Goal: Entertainment & Leisure: Browse casually

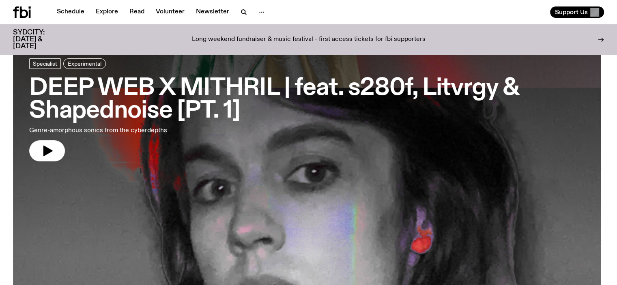
scroll to position [34, 0]
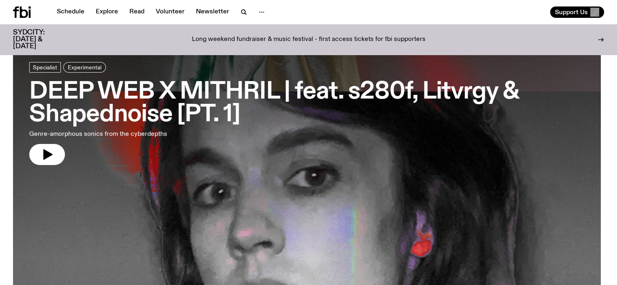
drag, startPoint x: 59, startPoint y: 154, endPoint x: 75, endPoint y: 155, distance: 16.7
click at [59, 154] on button "button" at bounding box center [47, 154] width 36 height 21
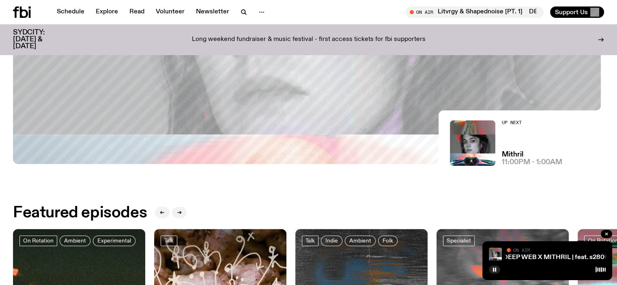
scroll to position [399, 0]
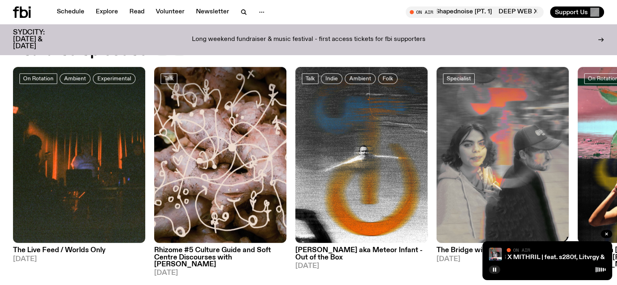
drag, startPoint x: 0, startPoint y: 89, endPoint x: 6, endPoint y: 95, distance: 8.3
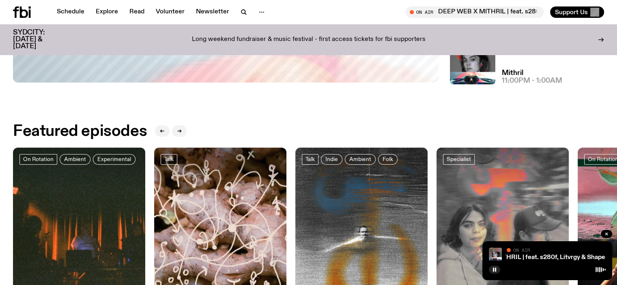
scroll to position [35, 0]
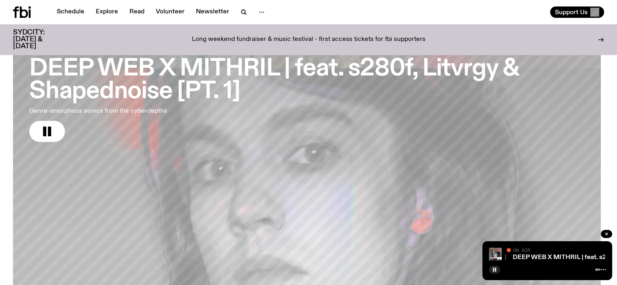
scroll to position [41, 0]
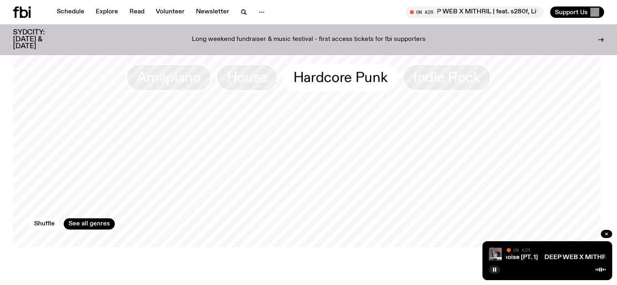
scroll to position [811, 0]
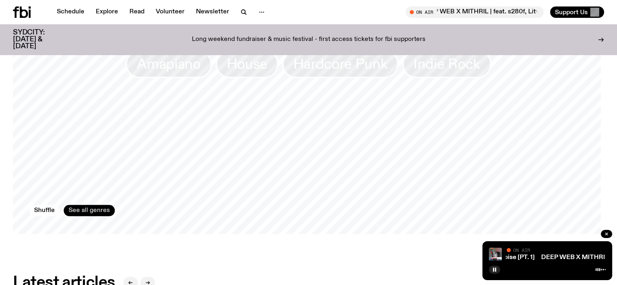
click at [107, 205] on link "See all genres" at bounding box center [89, 210] width 51 height 11
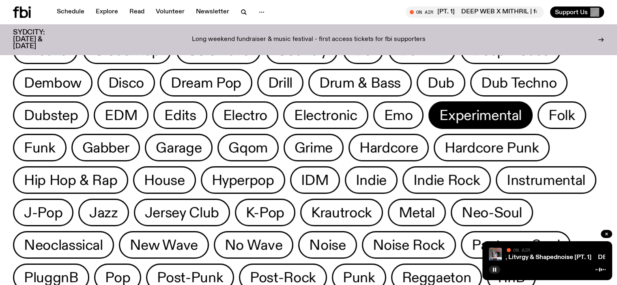
scroll to position [78, 0]
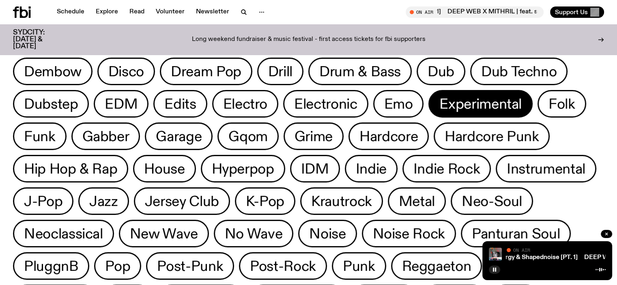
click at [537, 113] on button "Experimental" at bounding box center [561, 104] width 49 height 28
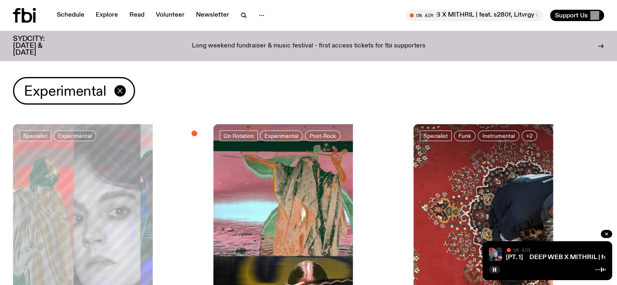
click at [122, 92] on icon "button" at bounding box center [120, 91] width 10 height 10
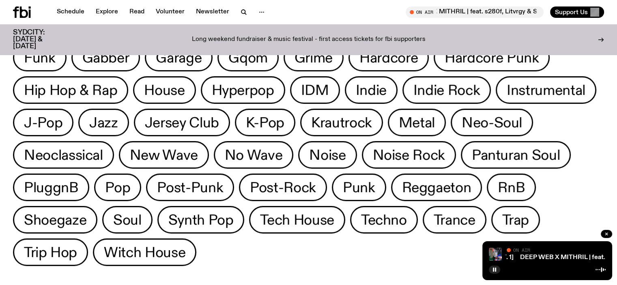
scroll to position [75, 0]
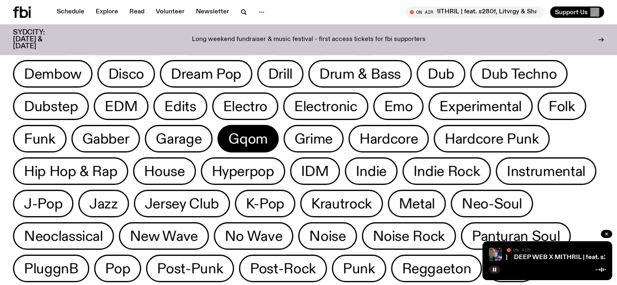
click at [249, 141] on span "Gqom" at bounding box center [247, 139] width 39 height 16
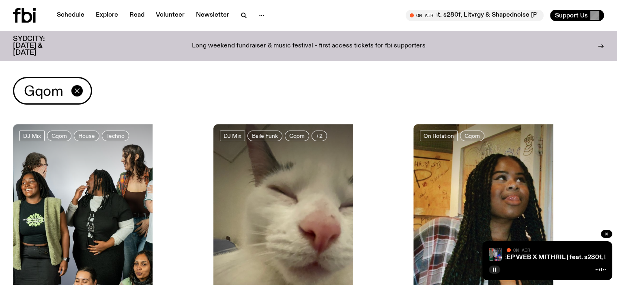
click at [81, 93] on icon "button" at bounding box center [77, 91] width 10 height 10
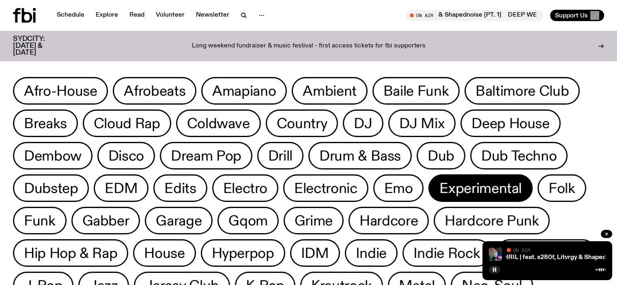
click at [464, 183] on span "Experimental" at bounding box center [480, 188] width 82 height 16
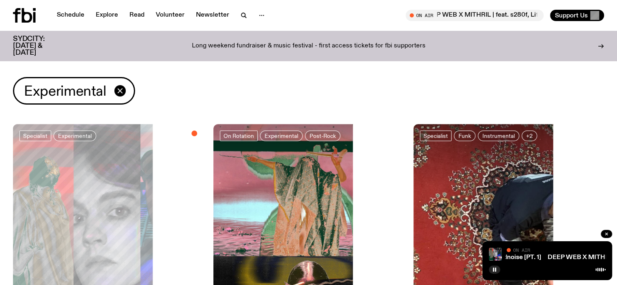
drag, startPoint x: 0, startPoint y: 141, endPoint x: 13, endPoint y: 143, distance: 13.2
drag, startPoint x: 0, startPoint y: 164, endPoint x: 13, endPoint y: 161, distance: 13.2
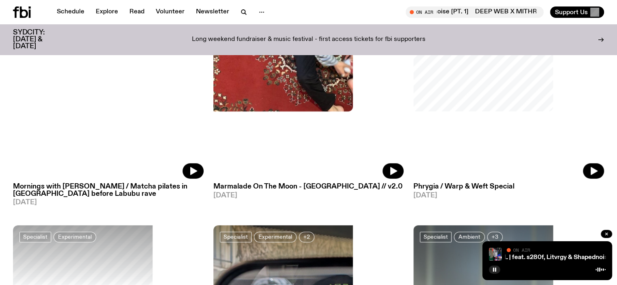
scroll to position [2732, 0]
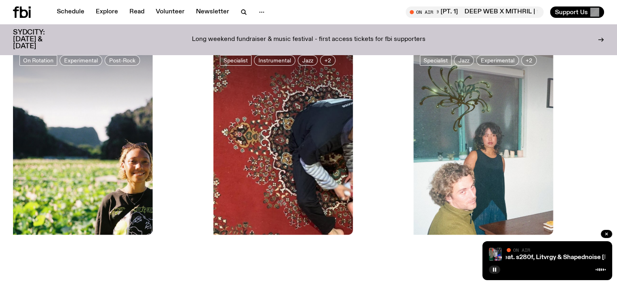
click at [564, 251] on div "On Air" at bounding box center [555, 251] width 99 height 6
click at [576, 253] on div "On Air" at bounding box center [555, 251] width 99 height 6
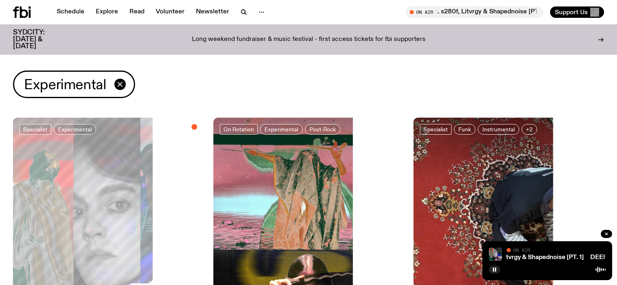
scroll to position [2732, 0]
